Goal: Information Seeking & Learning: Learn about a topic

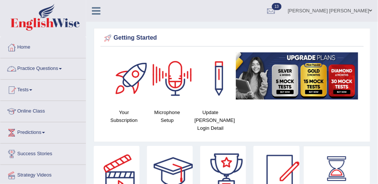
click at [43, 68] on link "Practice Questions" at bounding box center [42, 67] width 85 height 19
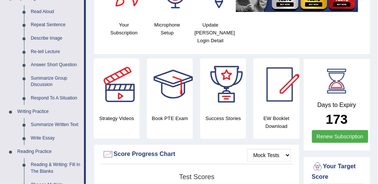
scroll to position [89, 0]
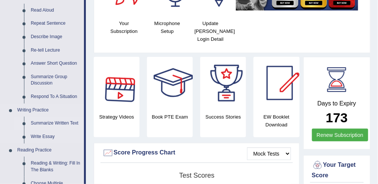
click at [52, 123] on link "Summarize Written Text" at bounding box center [55, 123] width 57 height 13
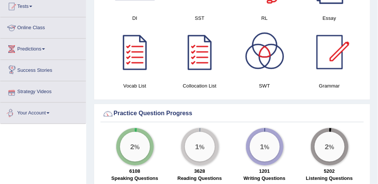
scroll to position [462, 0]
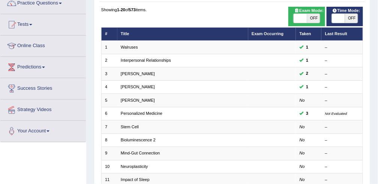
scroll to position [67, 0]
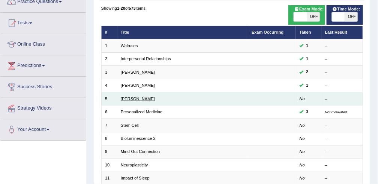
click at [142, 99] on link "Elizabeth Blackwell" at bounding box center [138, 99] width 34 height 4
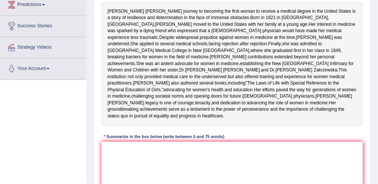
scroll to position [129, 0]
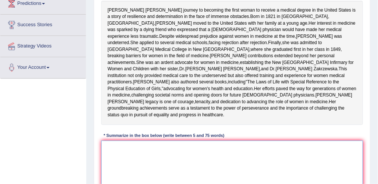
click at [127, 175] on textarea at bounding box center [232, 172] width 262 height 62
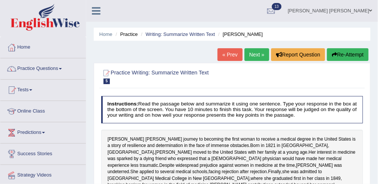
scroll to position [0, 0]
click at [47, 68] on link "Practice Questions" at bounding box center [42, 67] width 85 height 19
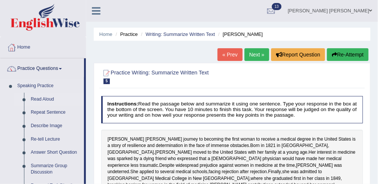
click at [50, 99] on link "Read Aloud" at bounding box center [55, 99] width 57 height 13
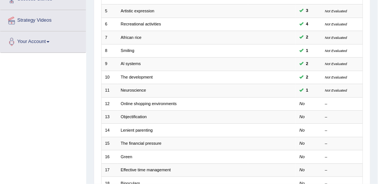
scroll to position [156, 0]
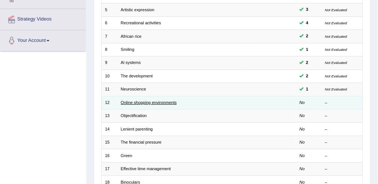
click at [136, 102] on link "Online shopping environments" at bounding box center [149, 102] width 56 height 4
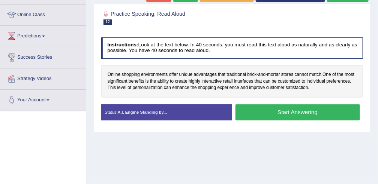
scroll to position [98, 0]
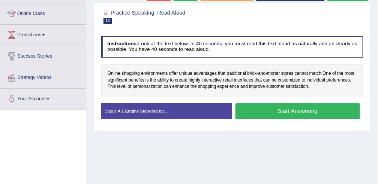
click at [302, 111] on button "Start Answering" at bounding box center [297, 111] width 124 height 16
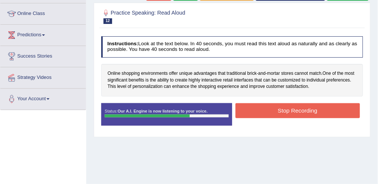
click at [300, 110] on button "Stop Recording" at bounding box center [297, 110] width 124 height 15
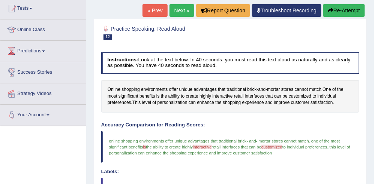
scroll to position [70, 0]
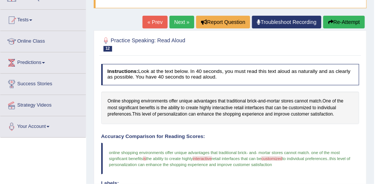
click at [348, 19] on button "Re-Attempt" at bounding box center [344, 22] width 42 height 13
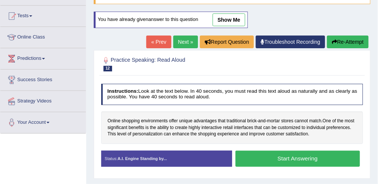
scroll to position [70, 0]
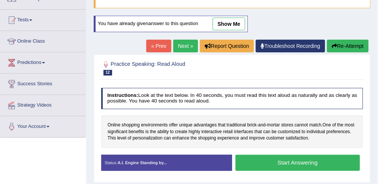
click at [291, 155] on button "Start Answering" at bounding box center [297, 163] width 124 height 16
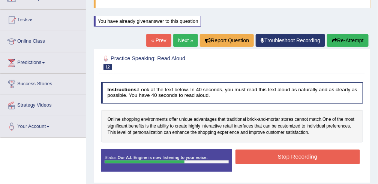
click at [291, 155] on button "Stop Recording" at bounding box center [297, 157] width 124 height 15
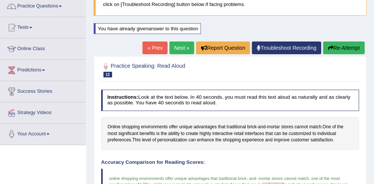
scroll to position [62, 0]
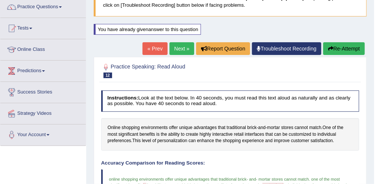
click at [343, 51] on button "Re-Attempt" at bounding box center [344, 48] width 42 height 13
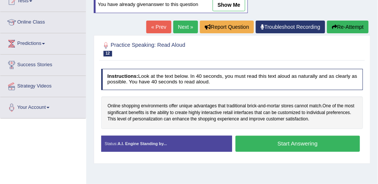
scroll to position [97, 0]
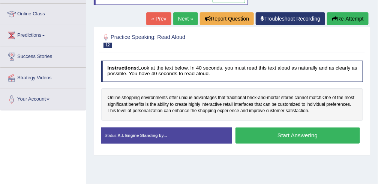
click at [276, 134] on button "Start Answering" at bounding box center [297, 136] width 124 height 16
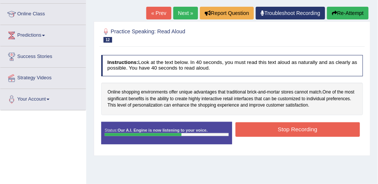
click at [275, 129] on button "Stop Recording" at bounding box center [297, 129] width 124 height 15
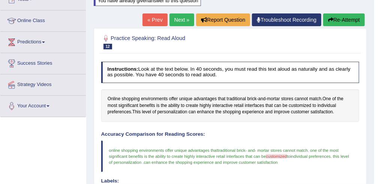
scroll to position [44, 0]
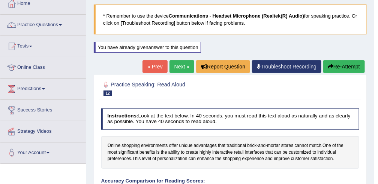
click at [349, 64] on button "Re-Attempt" at bounding box center [344, 66] width 42 height 13
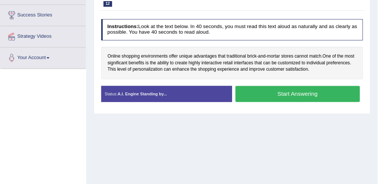
scroll to position [143, 0]
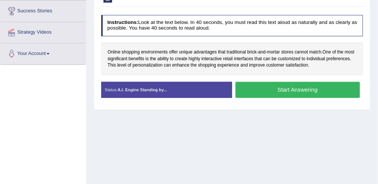
click at [285, 90] on button "Start Answering" at bounding box center [297, 90] width 124 height 16
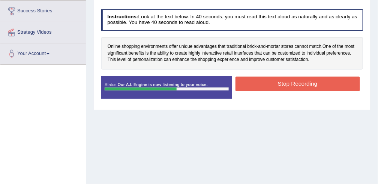
click at [290, 84] on button "Stop Recording" at bounding box center [297, 84] width 124 height 15
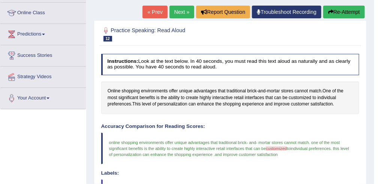
scroll to position [70, 0]
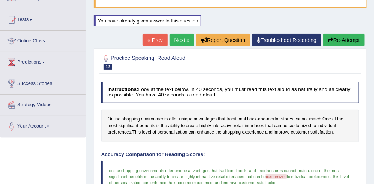
click at [345, 42] on button "Re-Attempt" at bounding box center [344, 40] width 42 height 13
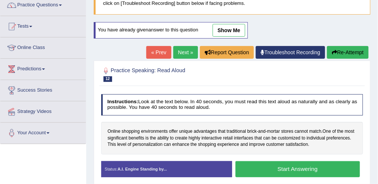
scroll to position [63, 0]
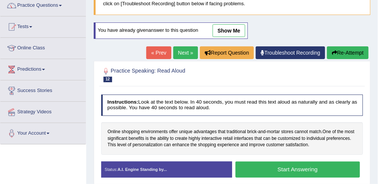
click at [183, 51] on link "Next »" at bounding box center [185, 52] width 25 height 13
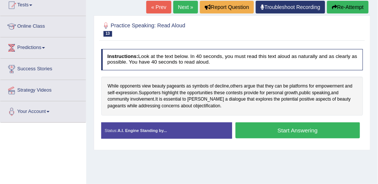
scroll to position [86, 0]
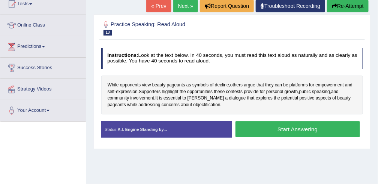
click at [291, 127] on button "Start Answering" at bounding box center [297, 129] width 124 height 16
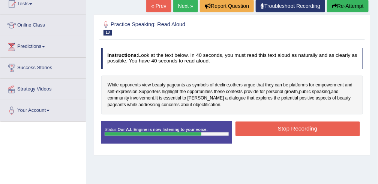
click at [287, 128] on button "Stop Recording" at bounding box center [297, 129] width 124 height 15
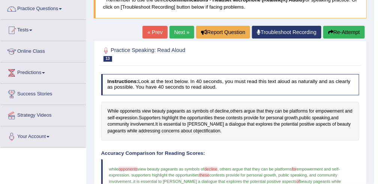
scroll to position [58, 0]
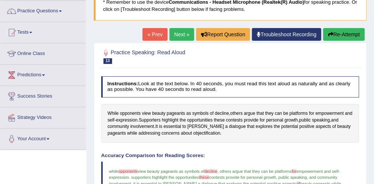
click at [183, 36] on link "Next »" at bounding box center [181, 34] width 25 height 13
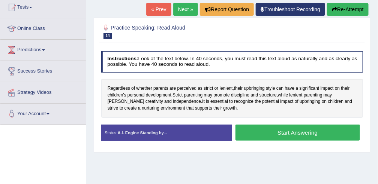
scroll to position [85, 0]
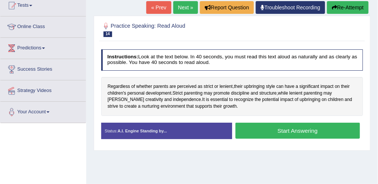
click at [282, 127] on button "Start Answering" at bounding box center [297, 131] width 124 height 16
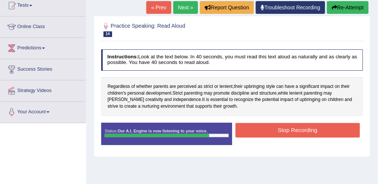
click at [278, 127] on button "Stop Recording" at bounding box center [297, 130] width 124 height 15
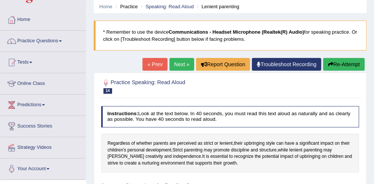
scroll to position [25, 0]
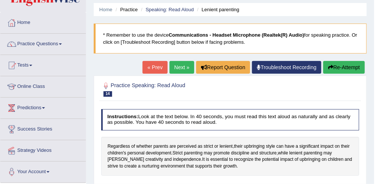
click at [340, 68] on button "Re-Attempt" at bounding box center [344, 67] width 42 height 13
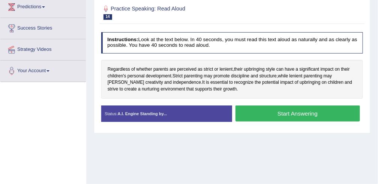
scroll to position [130, 0]
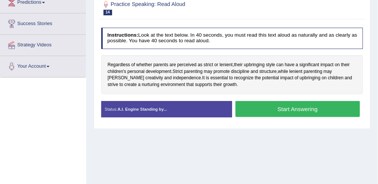
click at [297, 108] on button "Start Answering" at bounding box center [297, 109] width 124 height 16
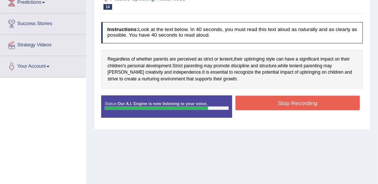
click at [290, 104] on button "Stop Recording" at bounding box center [297, 103] width 124 height 15
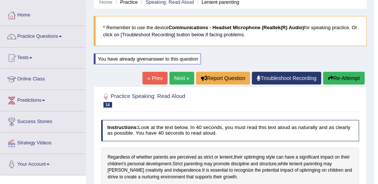
scroll to position [0, 0]
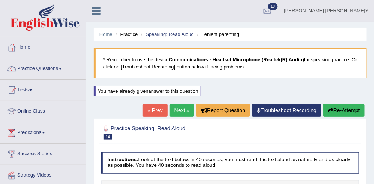
click at [182, 109] on link "Next »" at bounding box center [181, 110] width 25 height 13
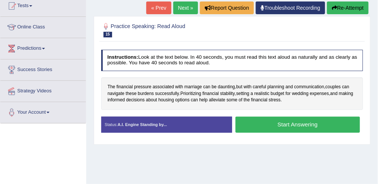
scroll to position [85, 0]
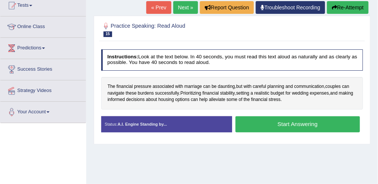
click at [284, 121] on button "Start Answering" at bounding box center [297, 124] width 124 height 16
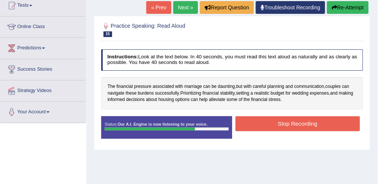
click at [284, 121] on button "Stop Recording" at bounding box center [297, 123] width 124 height 15
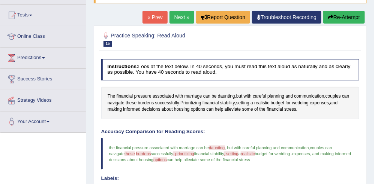
scroll to position [73, 0]
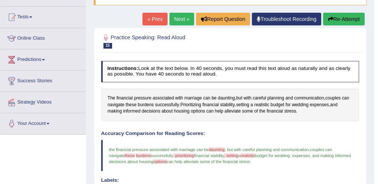
click at [342, 18] on button "Re-Attempt" at bounding box center [344, 19] width 42 height 13
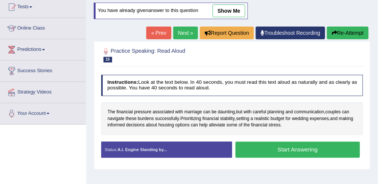
scroll to position [73, 0]
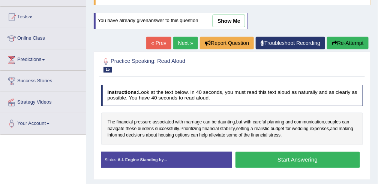
click at [297, 158] on button "Start Answering" at bounding box center [297, 160] width 124 height 16
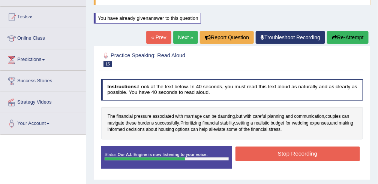
click at [290, 151] on button "Stop Recording" at bounding box center [297, 154] width 124 height 15
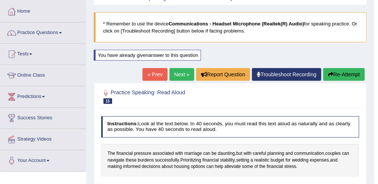
scroll to position [34, 0]
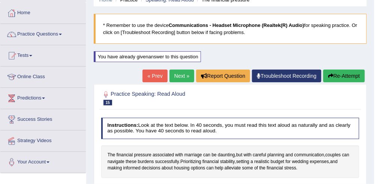
click at [182, 76] on link "Next »" at bounding box center [181, 76] width 25 height 13
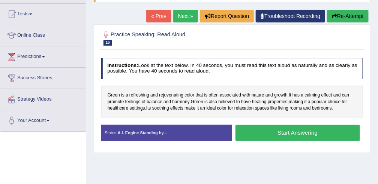
scroll to position [77, 0]
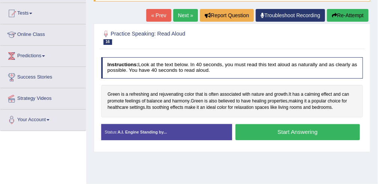
click at [271, 128] on button "Start Answering" at bounding box center [297, 132] width 124 height 16
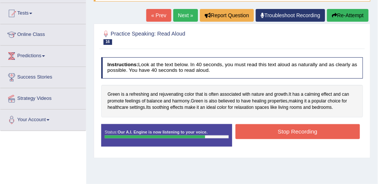
click at [279, 129] on button "Stop Recording" at bounding box center [297, 131] width 124 height 15
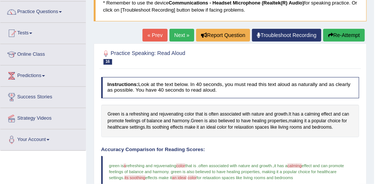
scroll to position [71, 0]
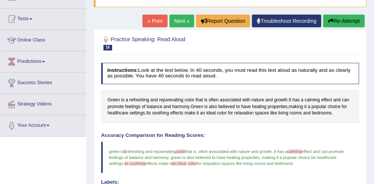
click at [350, 20] on button "Re-Attempt" at bounding box center [344, 21] width 42 height 13
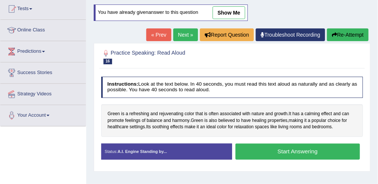
scroll to position [71, 0]
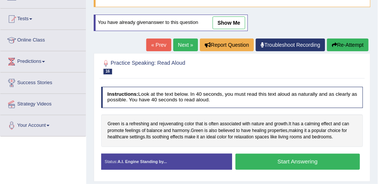
click at [301, 163] on button "Start Answering" at bounding box center [297, 162] width 124 height 16
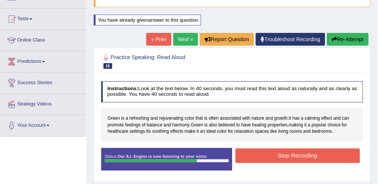
click at [299, 155] on button "Stop Recording" at bounding box center [297, 156] width 124 height 15
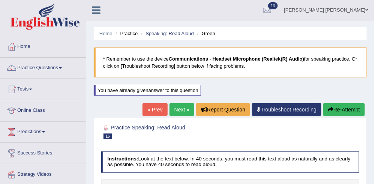
scroll to position [0, 0]
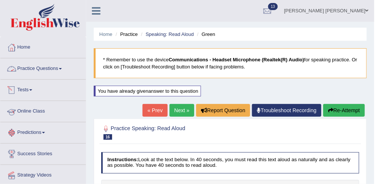
click at [38, 71] on link "Practice Questions" at bounding box center [42, 67] width 85 height 19
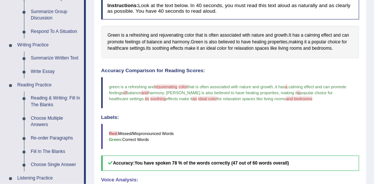
scroll to position [159, 0]
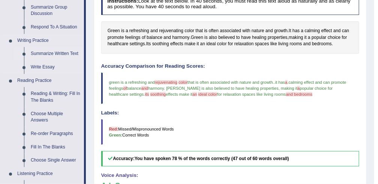
click at [49, 54] on link "Summarize Written Text" at bounding box center [55, 53] width 57 height 13
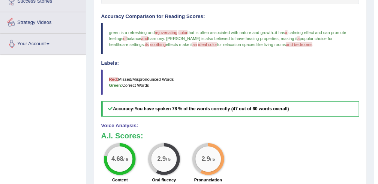
scroll to position [235, 0]
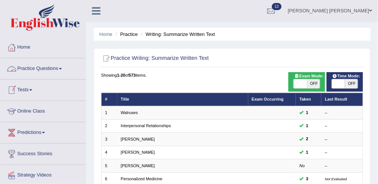
click at [44, 67] on link "Practice Questions" at bounding box center [42, 67] width 85 height 19
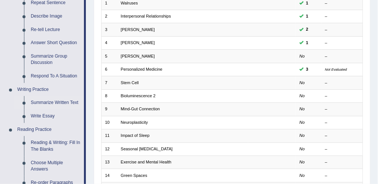
scroll to position [110, 0]
click at [42, 115] on link "Write Essay" at bounding box center [55, 115] width 57 height 13
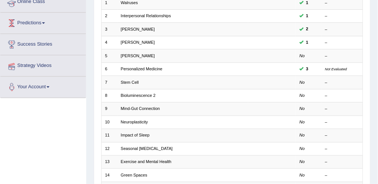
scroll to position [115, 0]
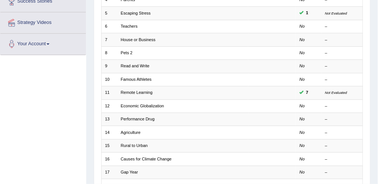
scroll to position [156, 0]
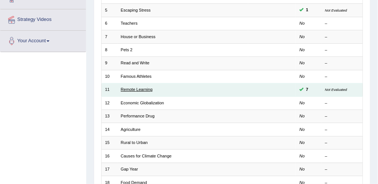
click at [143, 87] on link "Remote Learning" at bounding box center [137, 89] width 32 height 4
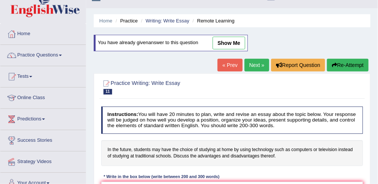
scroll to position [3, 0]
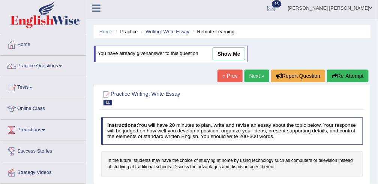
click at [229, 53] on link "show me" at bounding box center [228, 54] width 33 height 13
type textarea "The increasing influence of studying at home by using technology on oujr lives …"
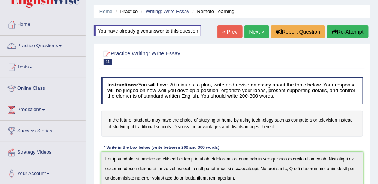
scroll to position [22, 0]
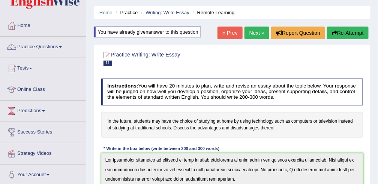
click at [254, 32] on link "Next »" at bounding box center [256, 33] width 25 height 13
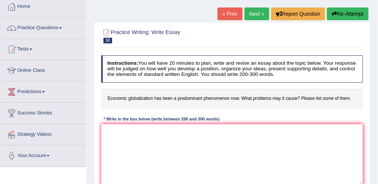
scroll to position [40, 0]
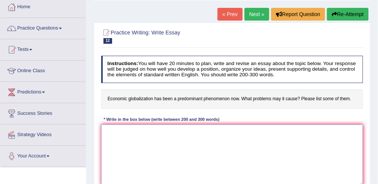
click at [217, 137] on textarea at bounding box center [232, 156] width 262 height 62
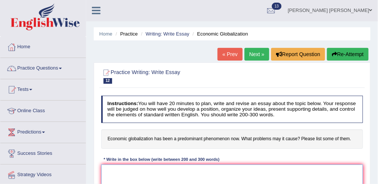
scroll to position [0, 0]
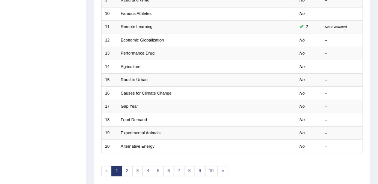
scroll to position [220, 0]
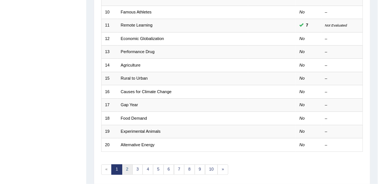
click at [125, 166] on link "2" at bounding box center [127, 170] width 11 height 10
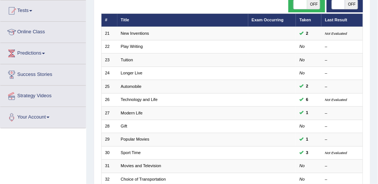
scroll to position [81, 0]
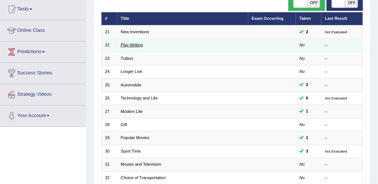
click at [134, 46] on link "Play Writing" at bounding box center [132, 45] width 22 height 4
